Goal: Transaction & Acquisition: Download file/media

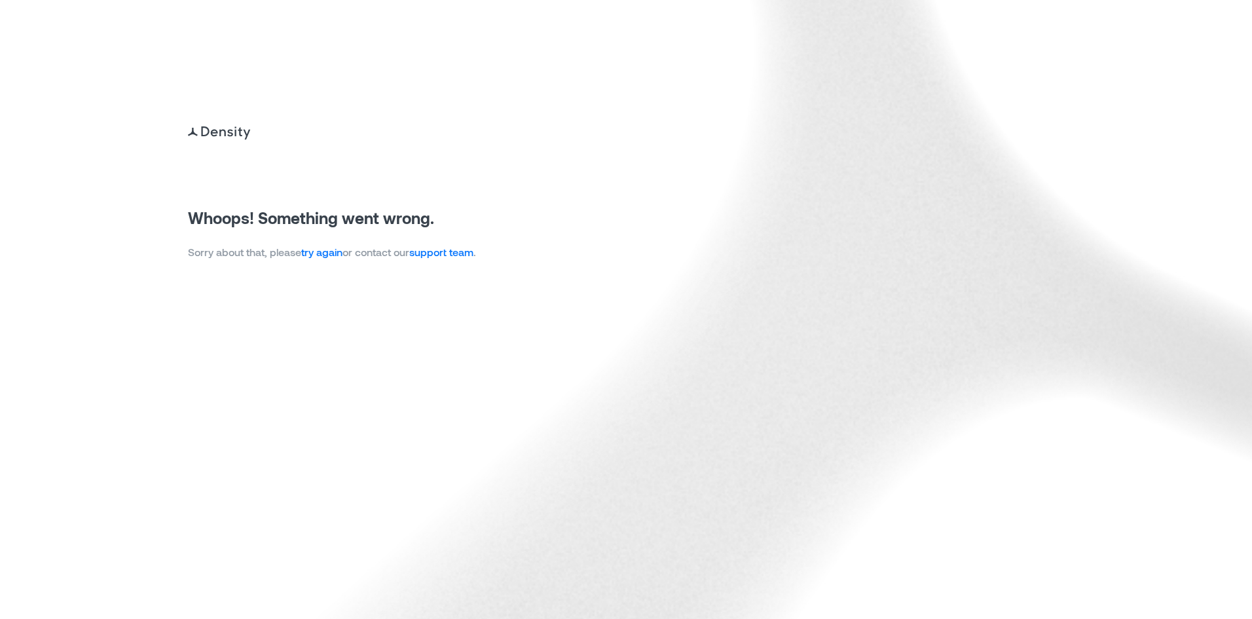
click at [318, 257] on link "try again" at bounding box center [321, 252] width 41 height 12
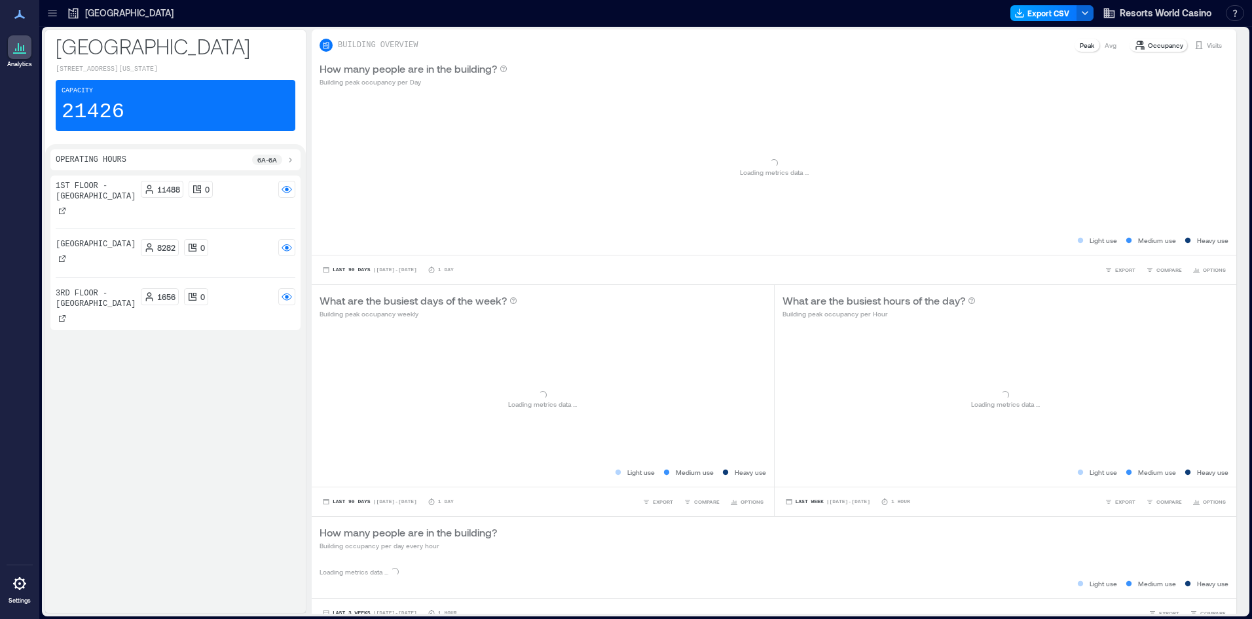
click at [1031, 14] on button "Export CSV" at bounding box center [1044, 13] width 67 height 16
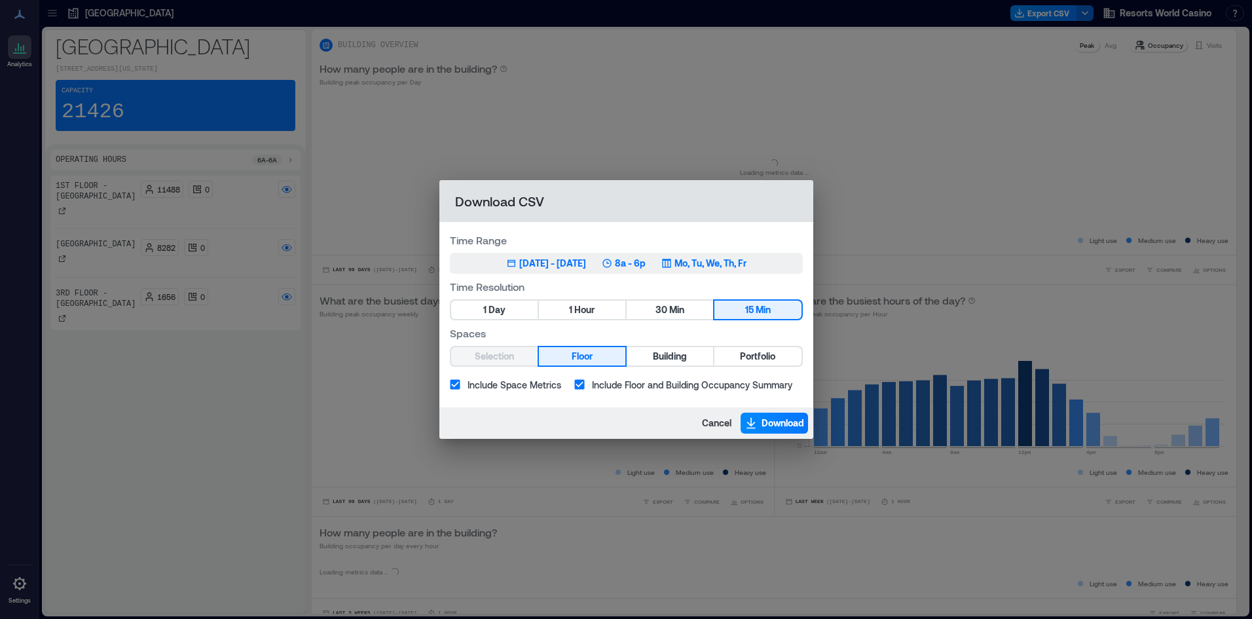
click at [599, 308] on button "1 Hour" at bounding box center [582, 310] width 86 height 18
click at [703, 264] on p "Mo, Tu, We, Th, Fr" at bounding box center [711, 263] width 72 height 13
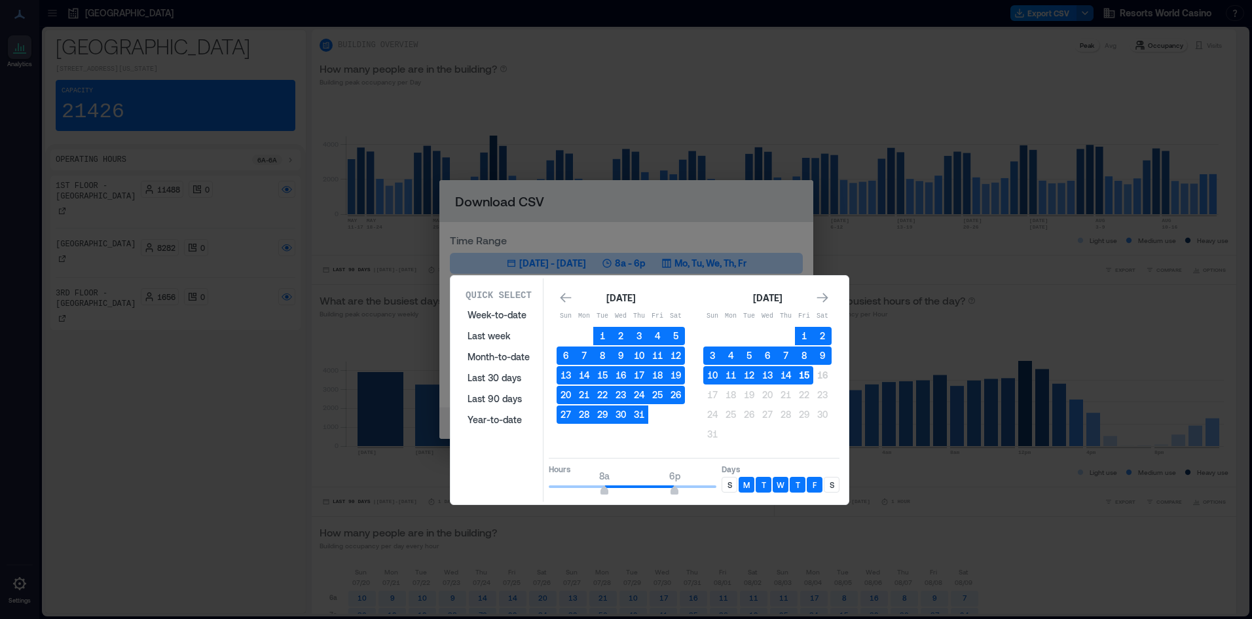
click at [806, 373] on button "15" at bounding box center [804, 375] width 18 height 18
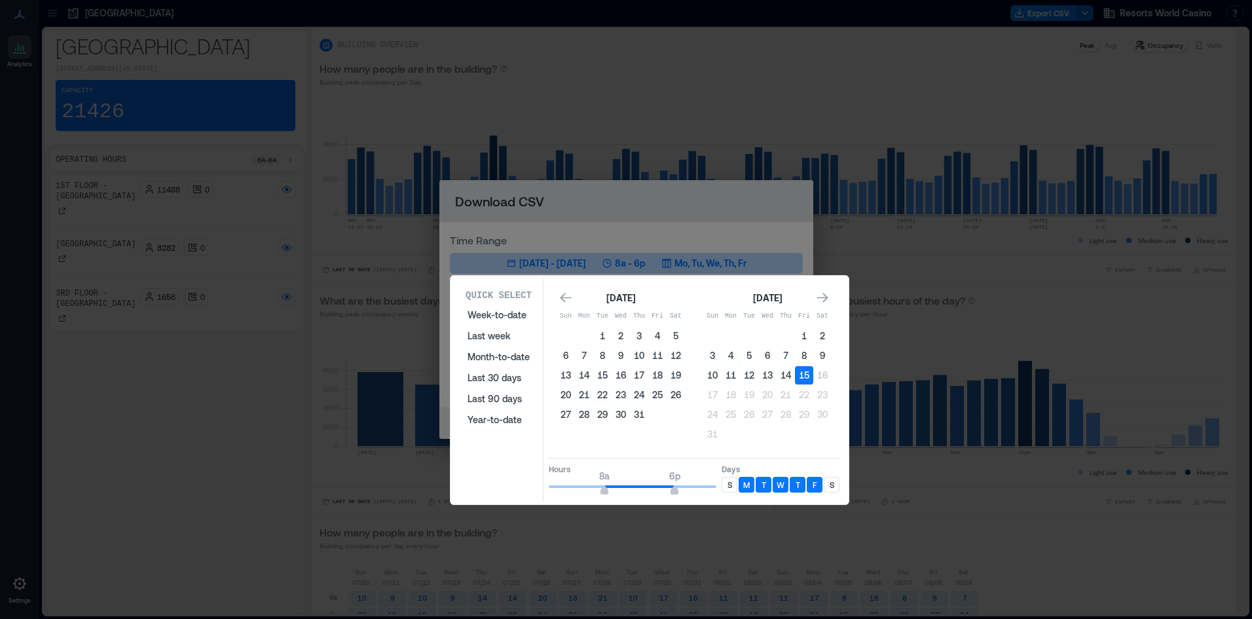
click at [726, 480] on div "S" at bounding box center [730, 485] width 16 height 16
click at [832, 485] on p "S" at bounding box center [832, 484] width 5 height 10
click at [792, 487] on div "Hours 8a 12a Days S M T W T F S" at bounding box center [694, 477] width 291 height 39
click at [762, 491] on div "Hours 8a 12a Days S M T W T F S" at bounding box center [694, 477] width 291 height 39
type input "**"
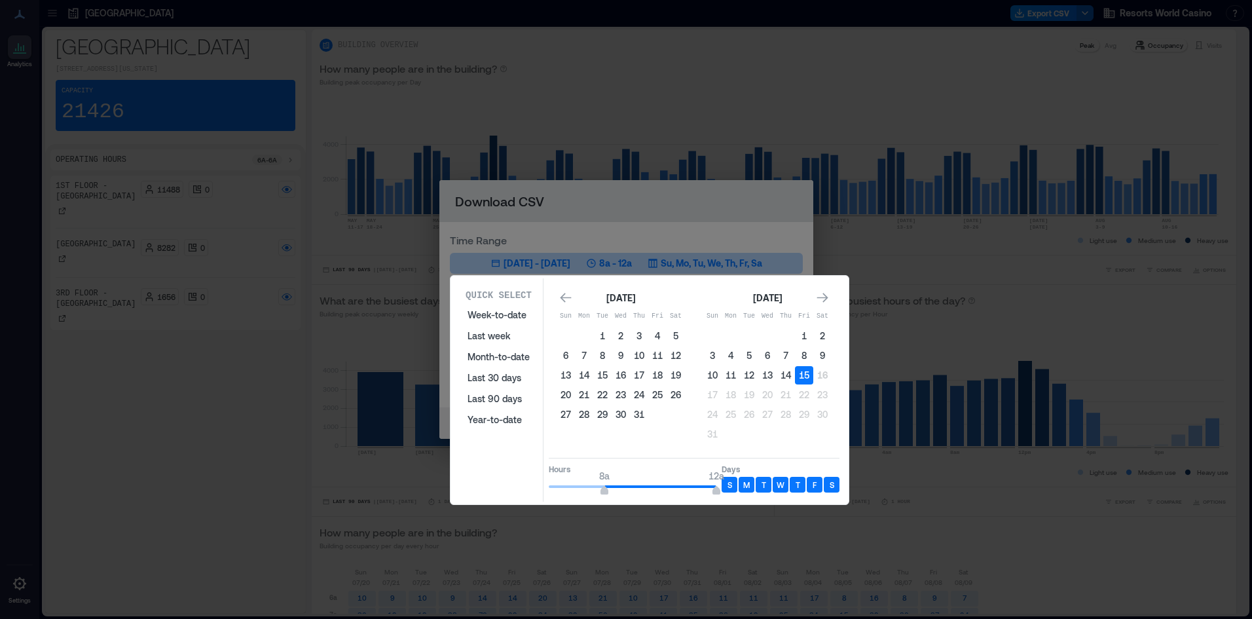
type input "*"
drag, startPoint x: 602, startPoint y: 492, endPoint x: 432, endPoint y: 481, distance: 170.0
click at [0, 618] on div "Quick Select Week-to-date Last week Month-to-date Last 30 days Last 90 days Yea…" at bounding box center [0, 619] width 0 height 0
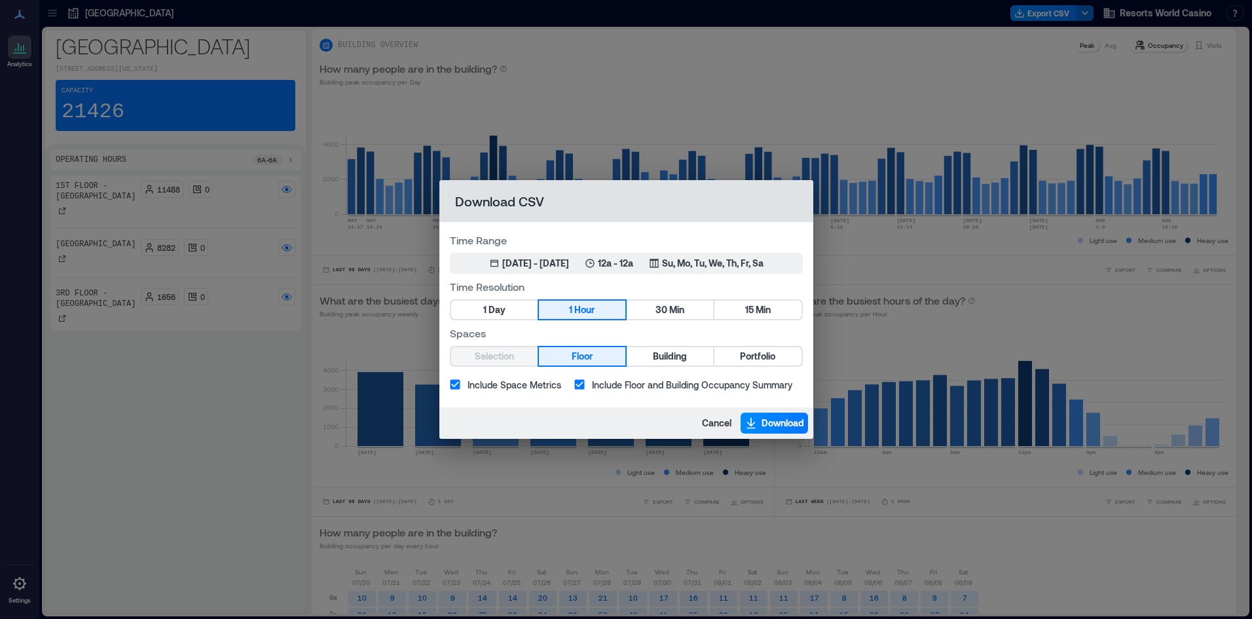
click at [745, 366] on div "Selection Floor Building Portfolio" at bounding box center [626, 356] width 353 height 21
click at [763, 359] on span "Portfolio" at bounding box center [757, 356] width 35 height 16
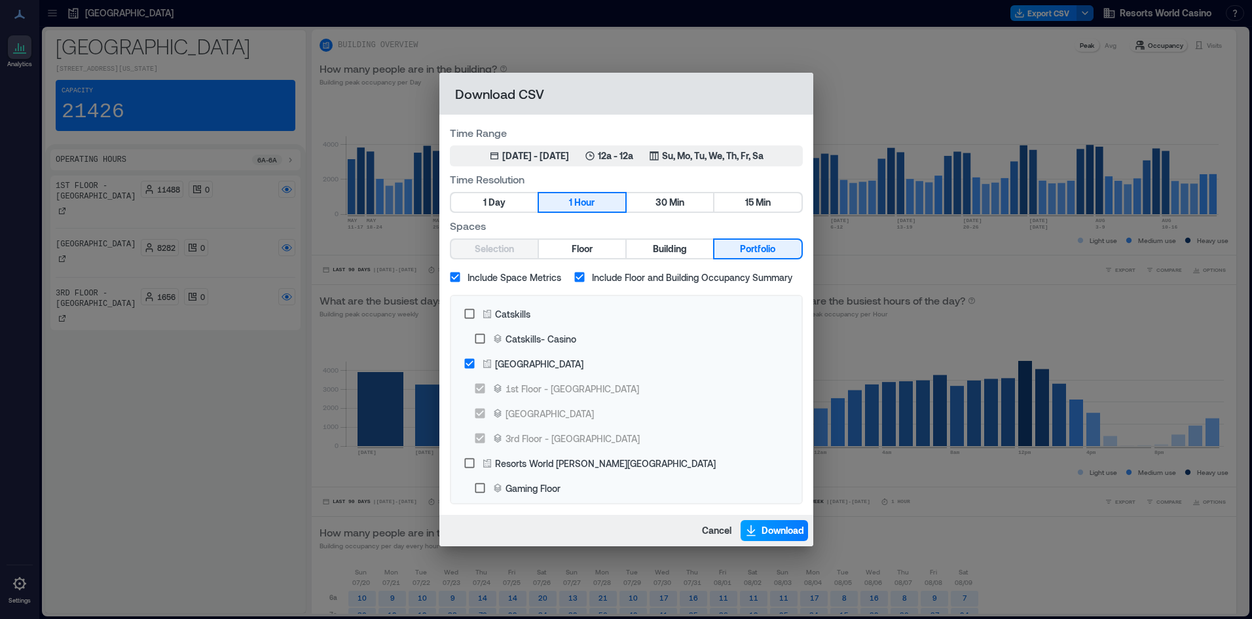
click at [792, 536] on span "Download" at bounding box center [783, 530] width 43 height 13
